Goal: Navigation & Orientation: Find specific page/section

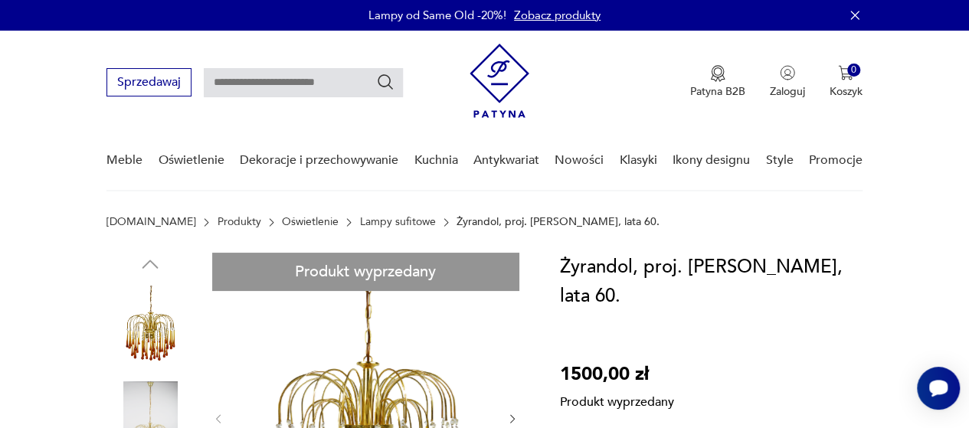
click at [378, 225] on link "Lampy sufitowe" at bounding box center [398, 222] width 76 height 12
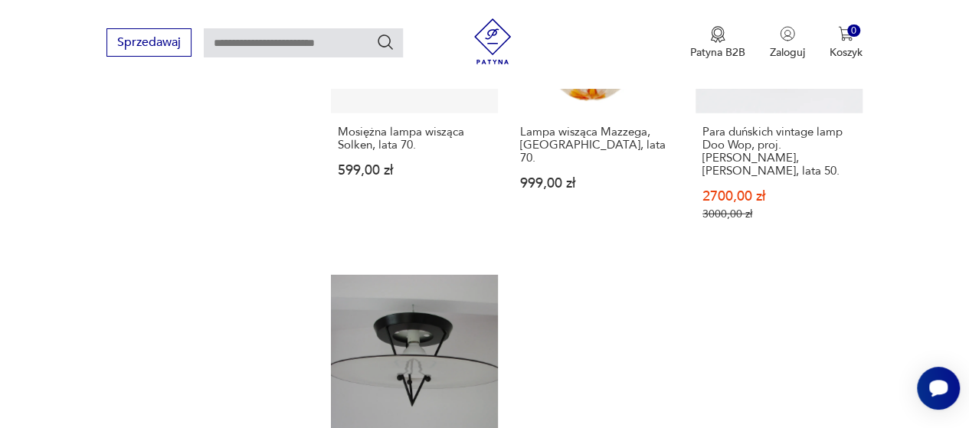
scroll to position [2375, 0]
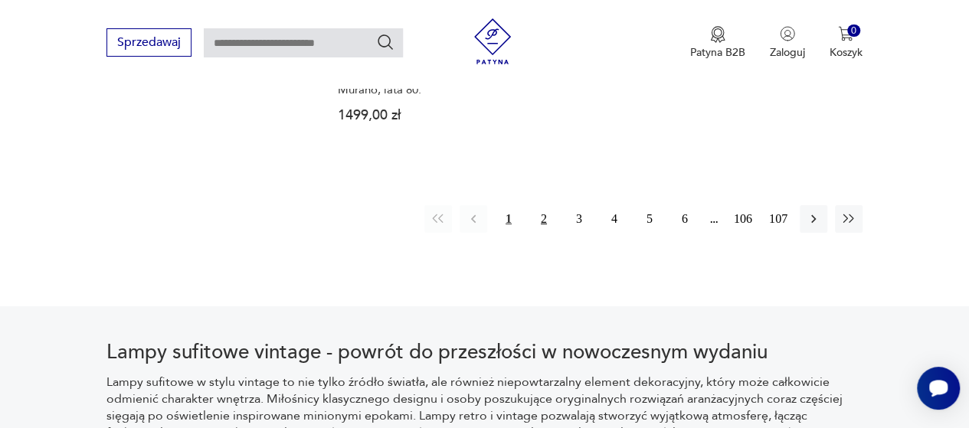
click at [541, 205] on button "2" at bounding box center [544, 219] width 28 height 28
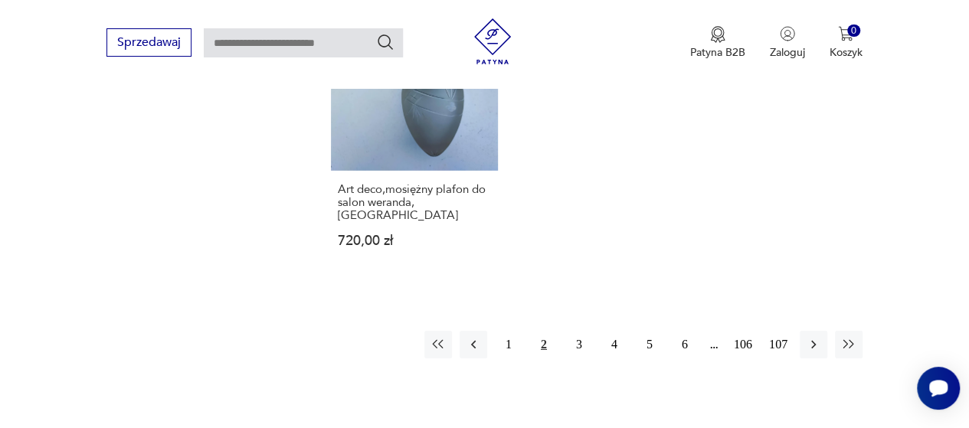
scroll to position [2398, 0]
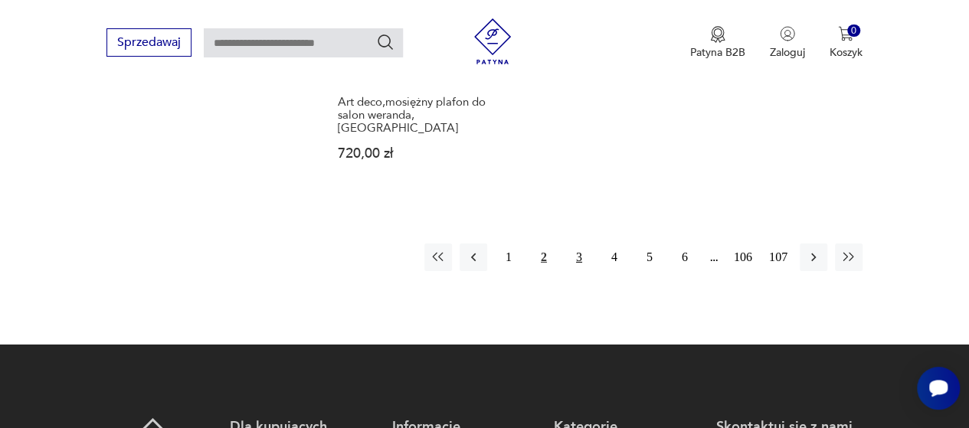
click at [583, 244] on button "3" at bounding box center [579, 258] width 28 height 28
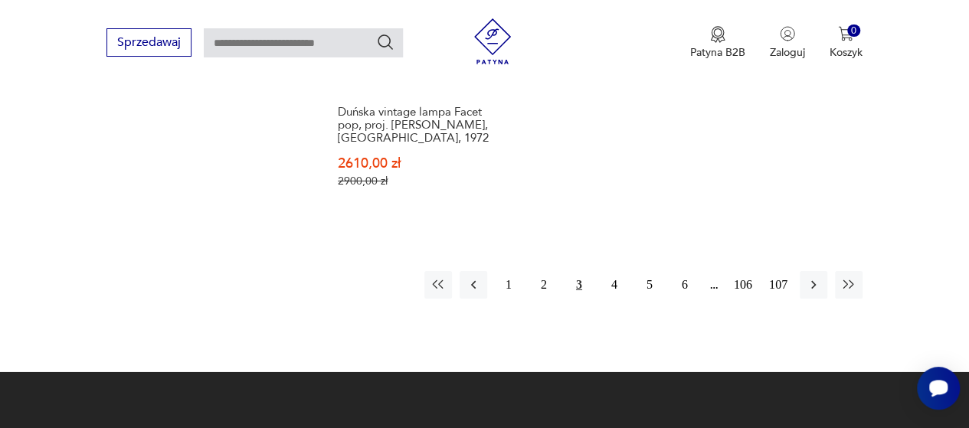
scroll to position [2398, 0]
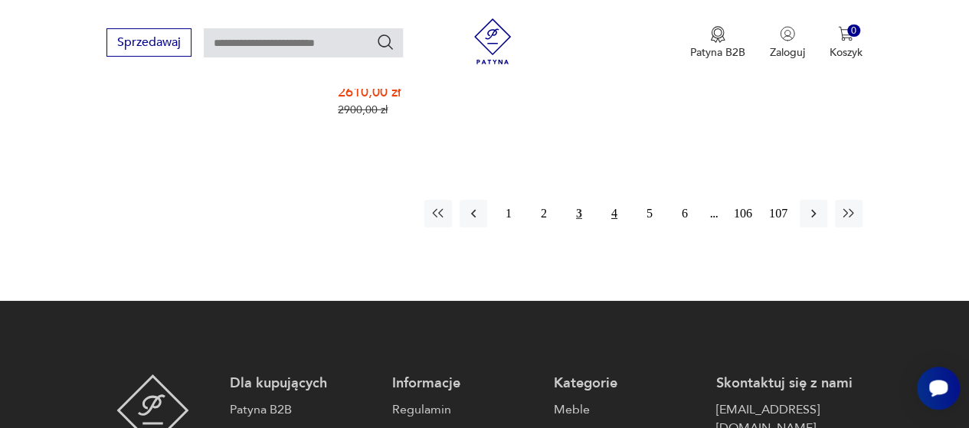
click at [617, 200] on button "4" at bounding box center [615, 214] width 28 height 28
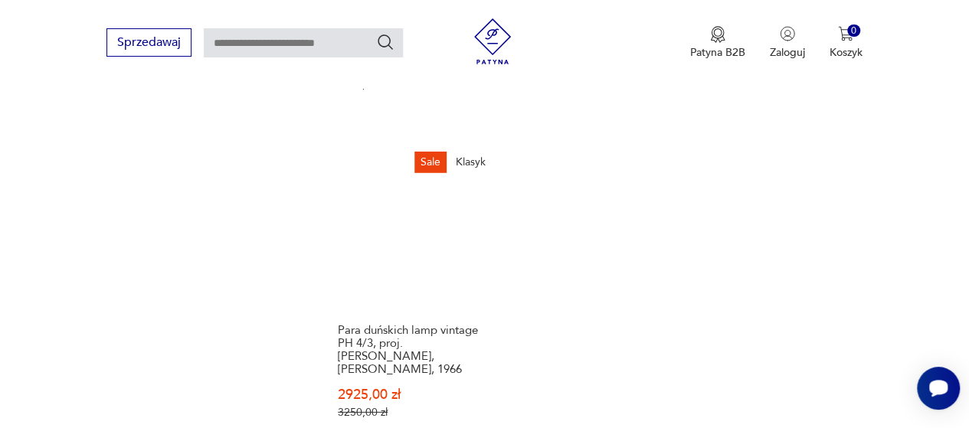
scroll to position [2322, 0]
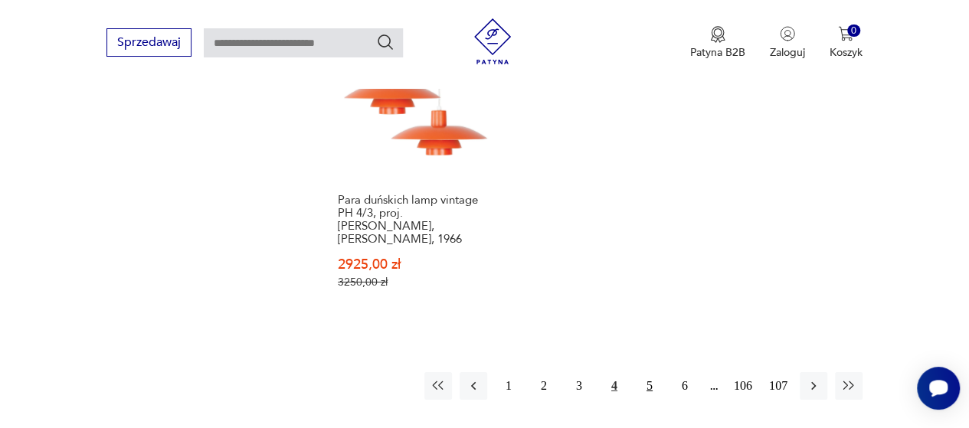
click at [617, 372] on button "5" at bounding box center [650, 386] width 28 height 28
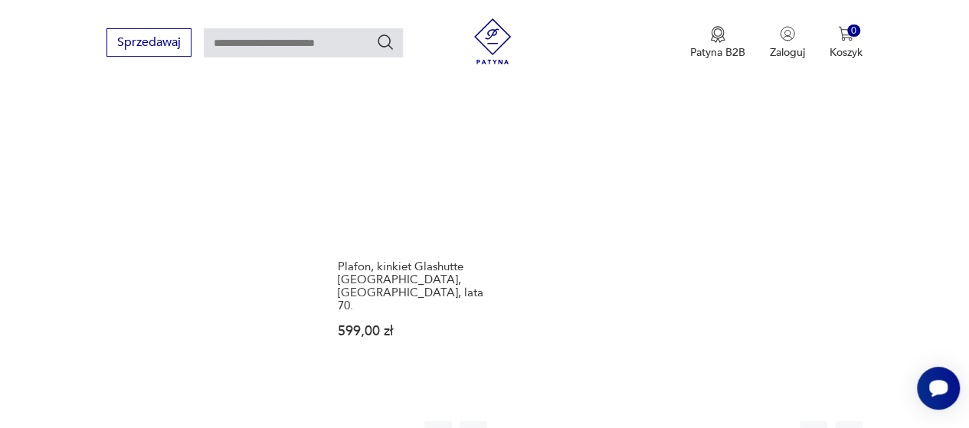
scroll to position [2398, 0]
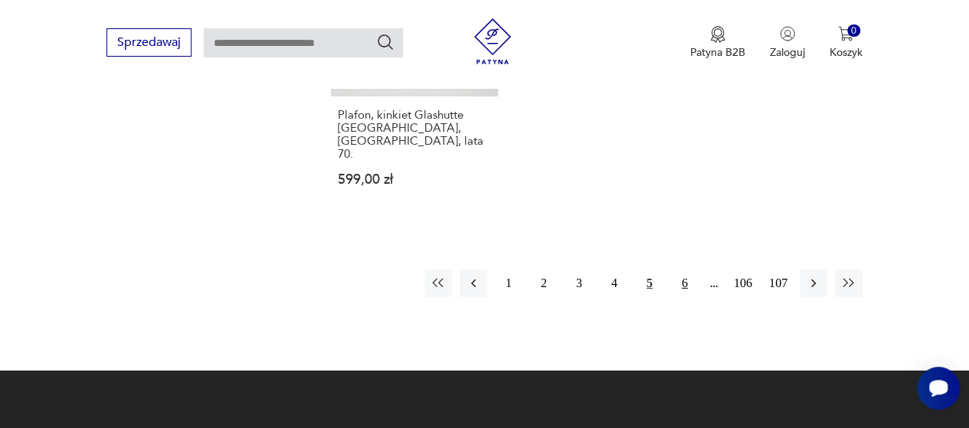
click at [617, 270] on button "6" at bounding box center [685, 284] width 28 height 28
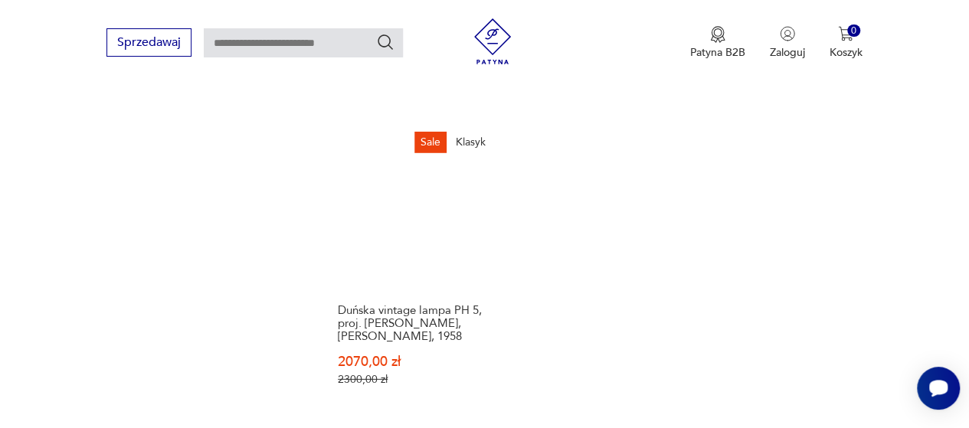
scroll to position [2245, 0]
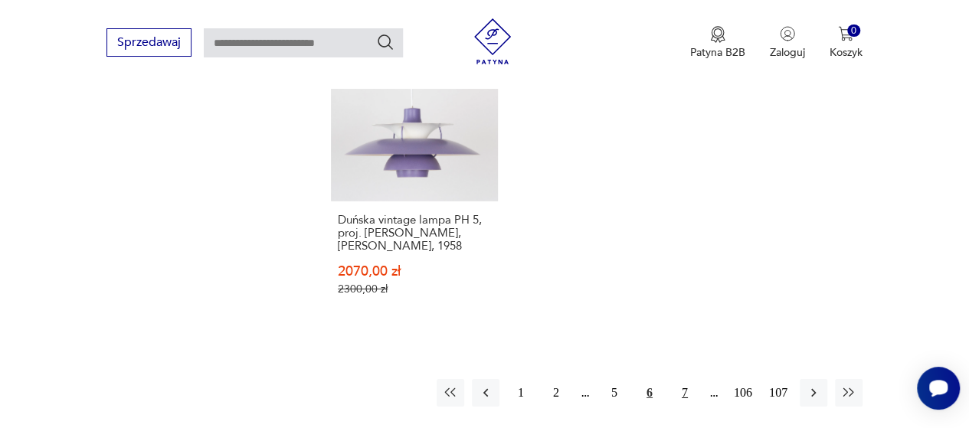
click at [617, 379] on button "7" at bounding box center [685, 393] width 28 height 28
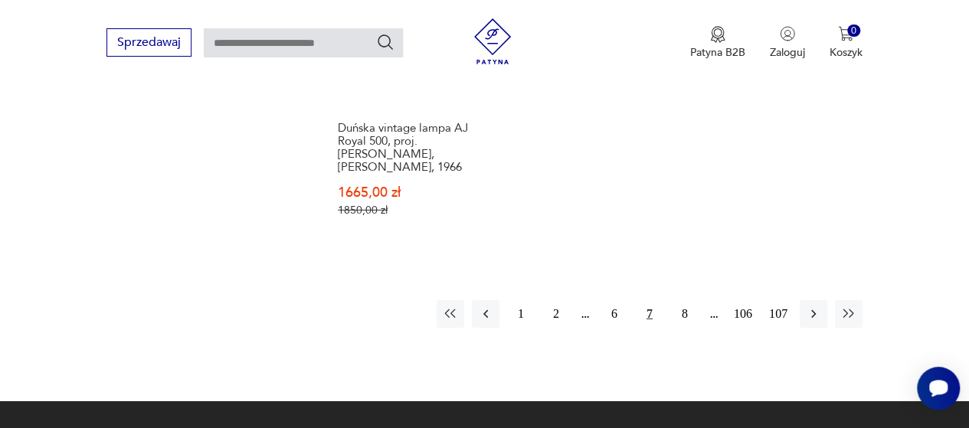
scroll to position [2398, 0]
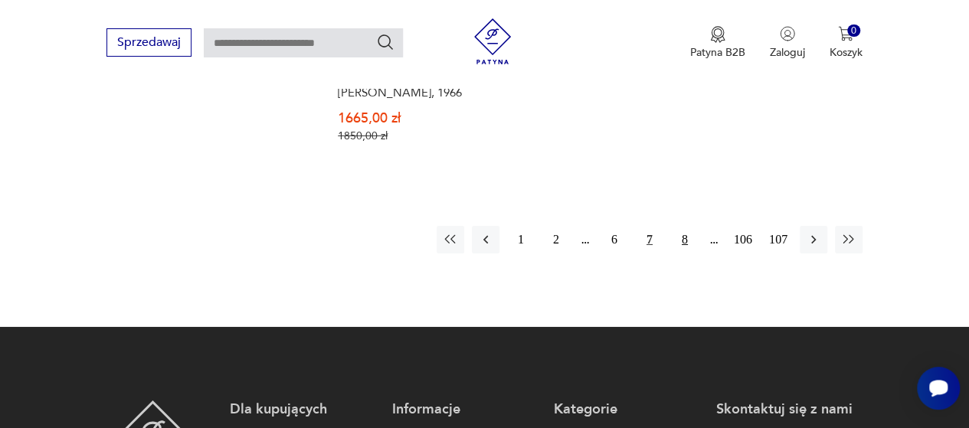
click at [617, 226] on button "8" at bounding box center [685, 240] width 28 height 28
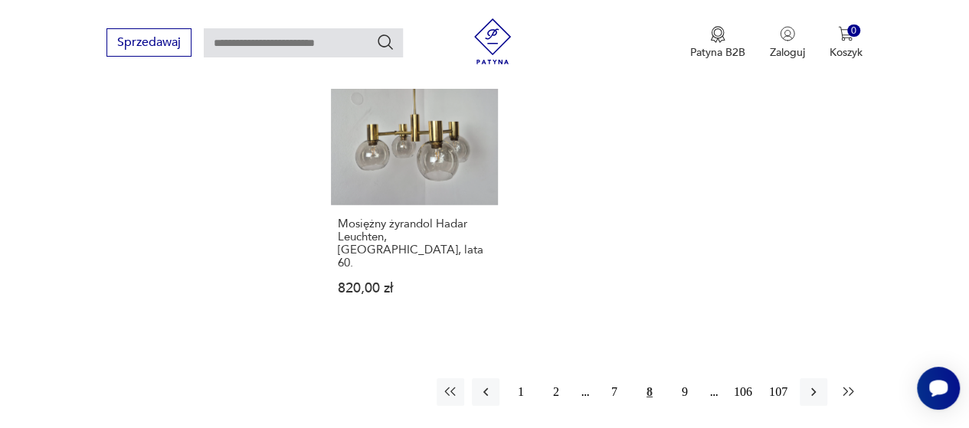
scroll to position [2322, 0]
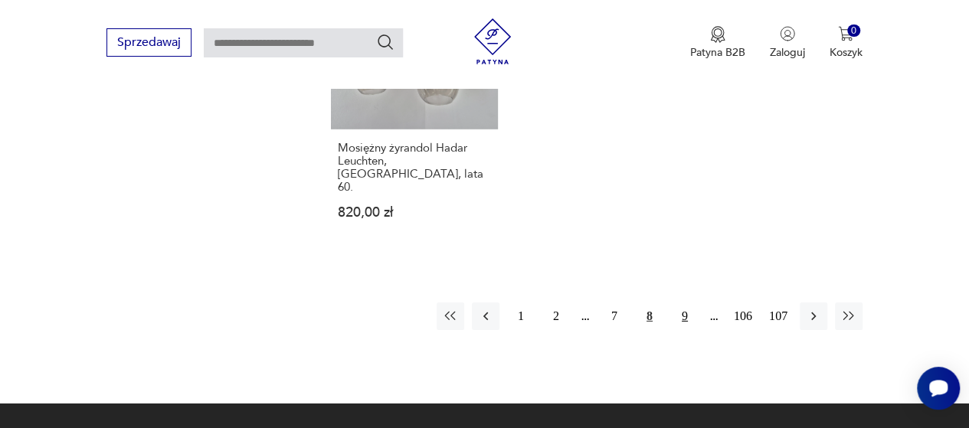
click at [617, 303] on button "9" at bounding box center [685, 317] width 28 height 28
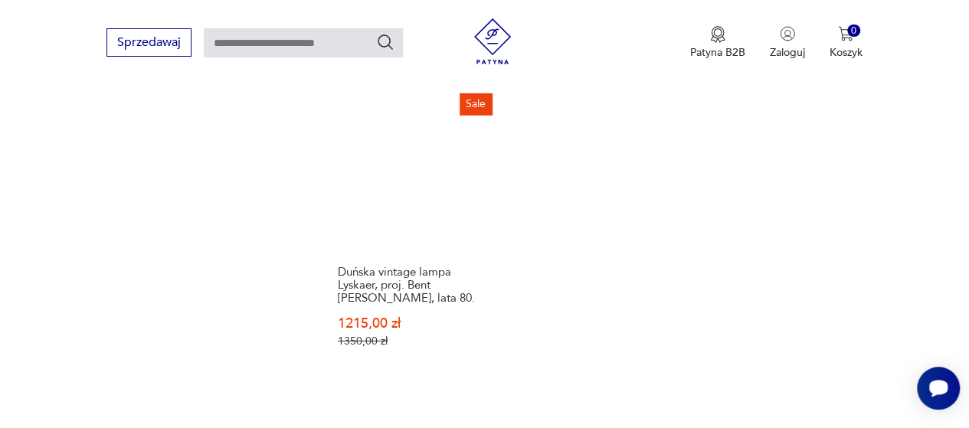
scroll to position [2168, 0]
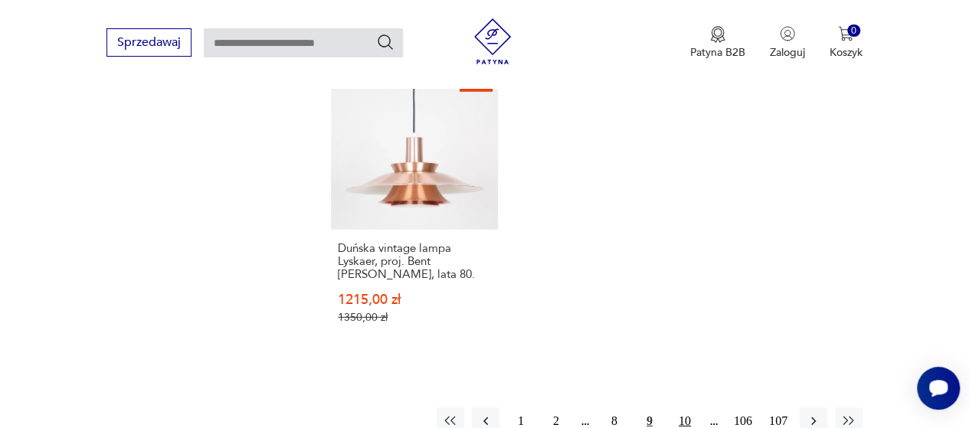
click at [617, 408] on button "10" at bounding box center [685, 422] width 28 height 28
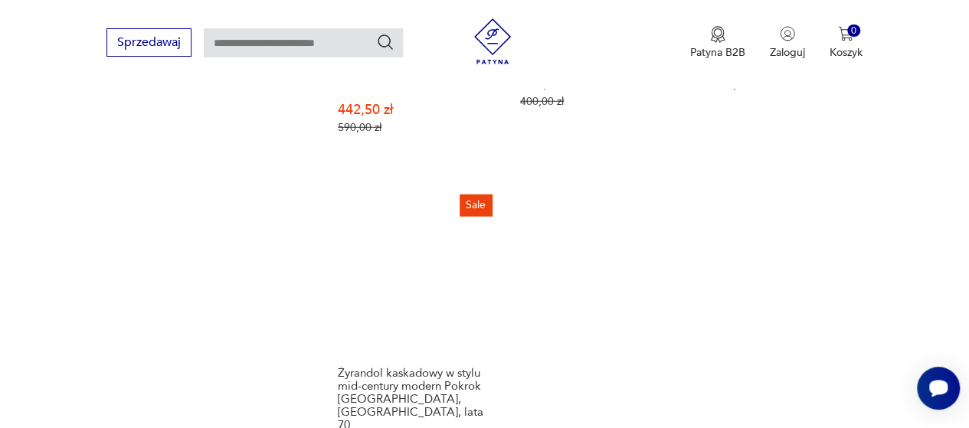
scroll to position [2322, 0]
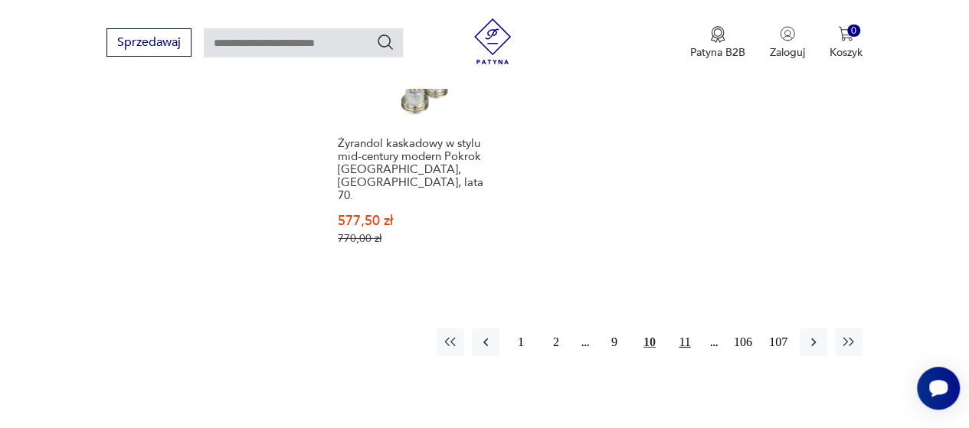
click at [617, 329] on button "11" at bounding box center [685, 343] width 28 height 28
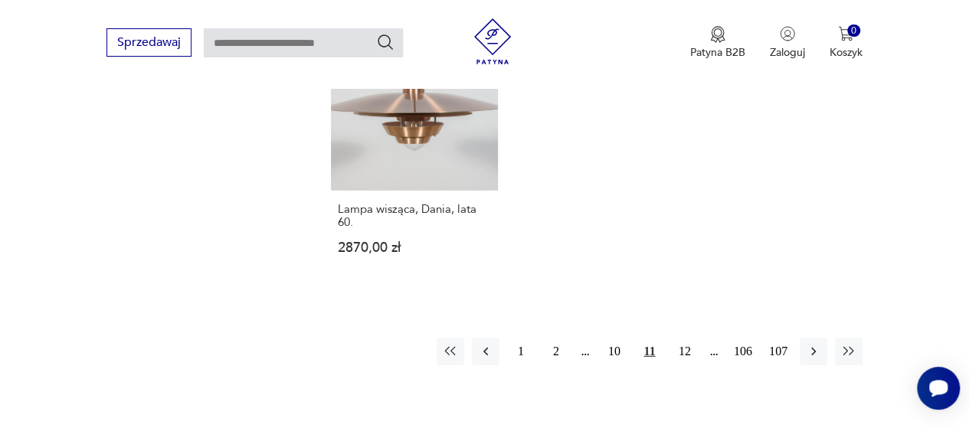
scroll to position [2245, 0]
